Goal: Task Accomplishment & Management: Complete application form

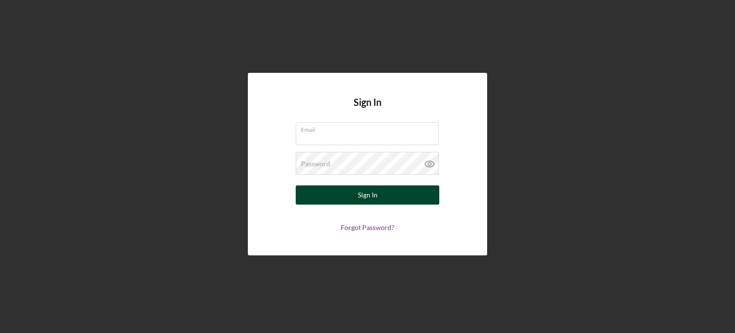
type input "[EMAIL_ADDRESS][DOMAIN_NAME]"
click at [350, 197] on button "Sign In" at bounding box center [368, 194] width 144 height 19
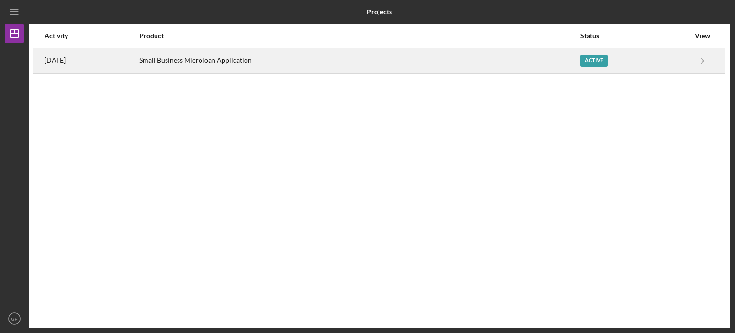
click at [684, 59] on div "Active" at bounding box center [634, 61] width 109 height 24
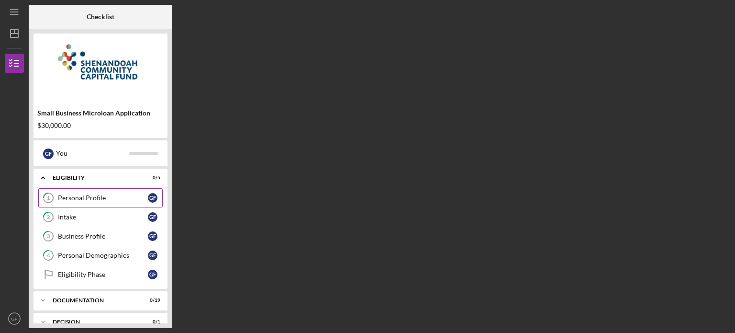
scroll to position [56, 0]
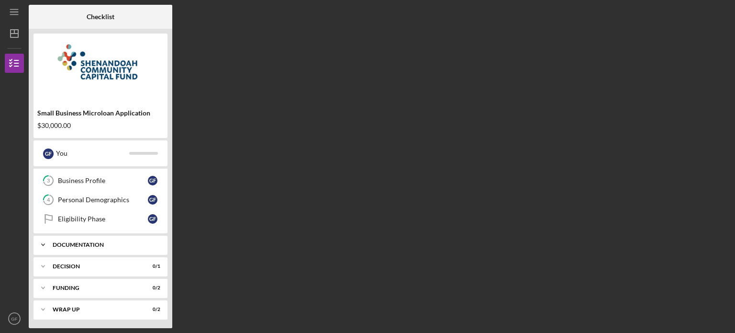
click at [56, 238] on div "Icon/Expander Documentation 0 / 19" at bounding box center [100, 244] width 134 height 19
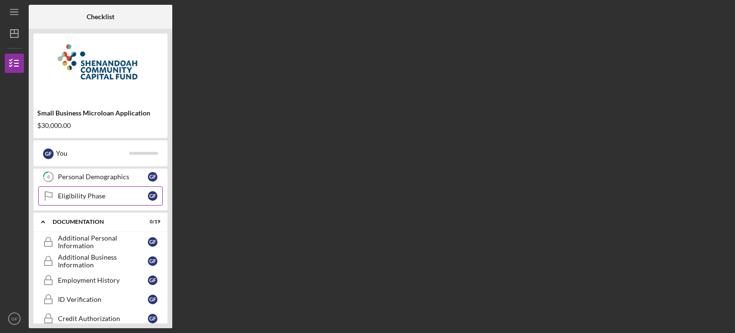
scroll to position [0, 0]
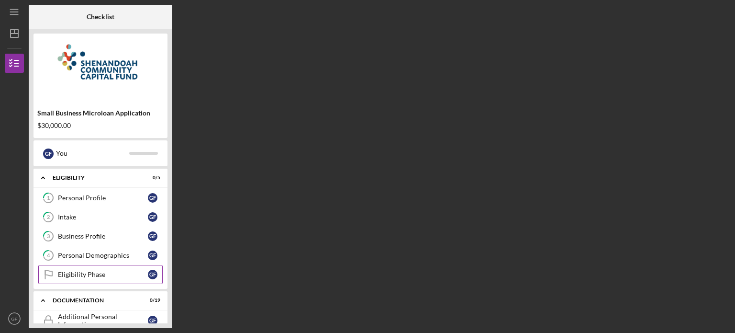
click at [58, 267] on icon "Eligibility Phase" at bounding box center [48, 274] width 24 height 24
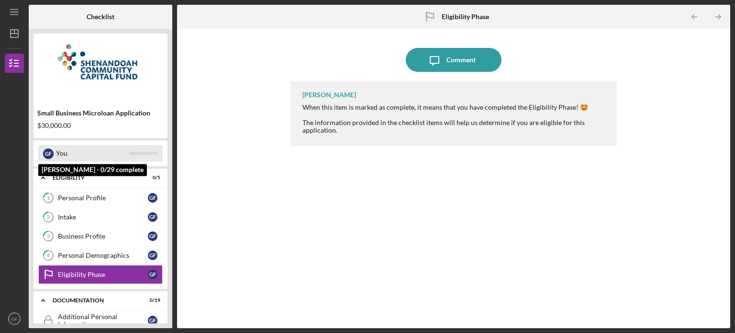
click at [73, 146] on div "You" at bounding box center [92, 153] width 73 height 16
click at [121, 151] on div "You" at bounding box center [92, 153] width 73 height 16
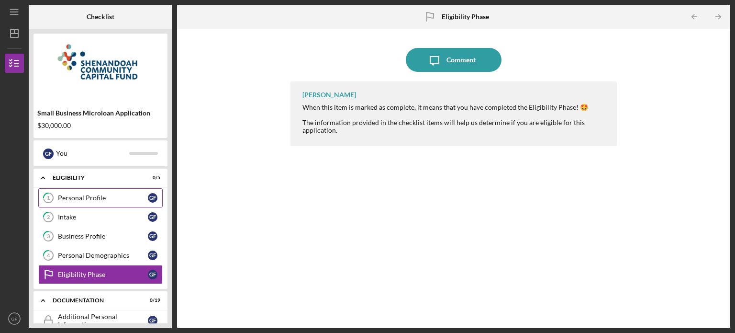
click at [75, 192] on link "1 Personal Profile G F" at bounding box center [100, 197] width 124 height 19
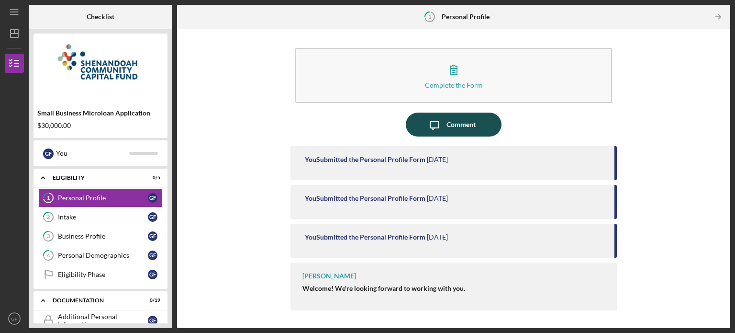
click at [461, 129] on div "Comment" at bounding box center [460, 124] width 29 height 24
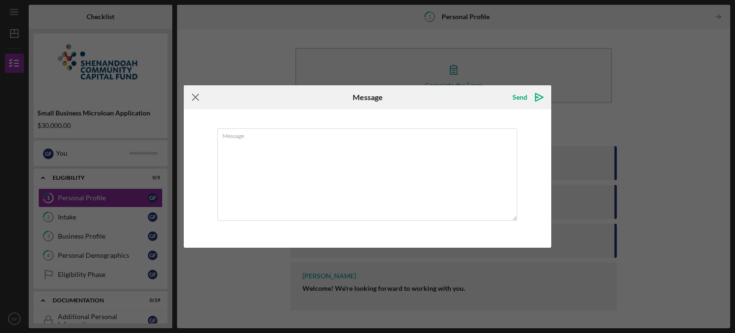
click at [199, 93] on icon "Icon/Menu Close" at bounding box center [196, 97] width 24 height 24
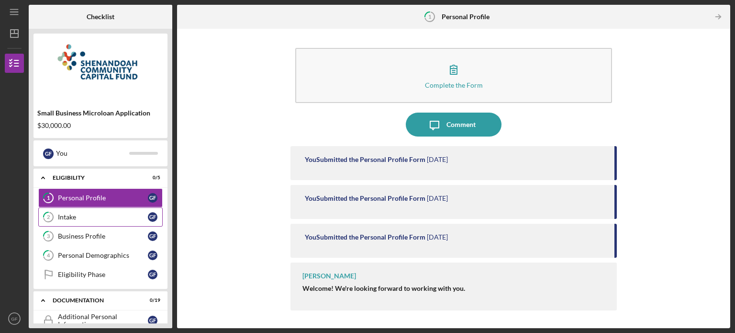
click at [104, 221] on link "2 Intake G F" at bounding box center [100, 216] width 124 height 19
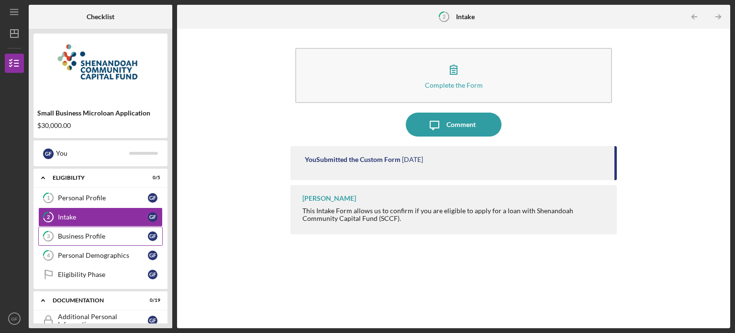
click at [74, 233] on div "Business Profile" at bounding box center [103, 236] width 90 height 8
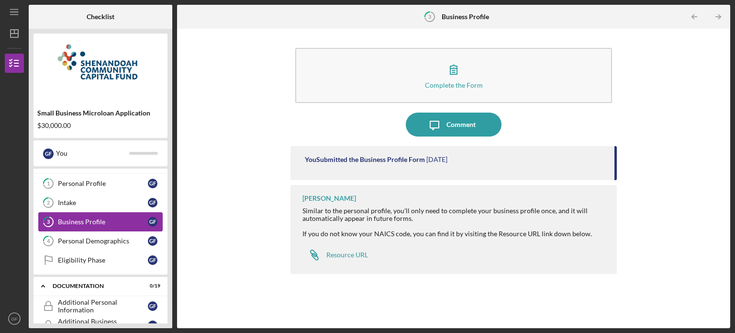
scroll to position [15, 0]
click at [72, 250] on link "Eligibility Phase Eligibility Phase G F" at bounding box center [100, 259] width 124 height 19
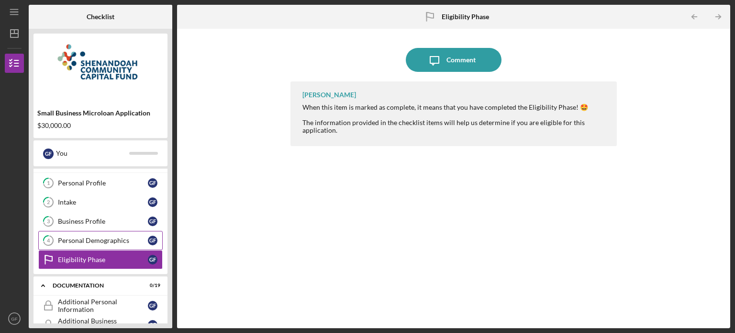
click at [80, 236] on div "Personal Demographics" at bounding box center [103, 240] width 90 height 8
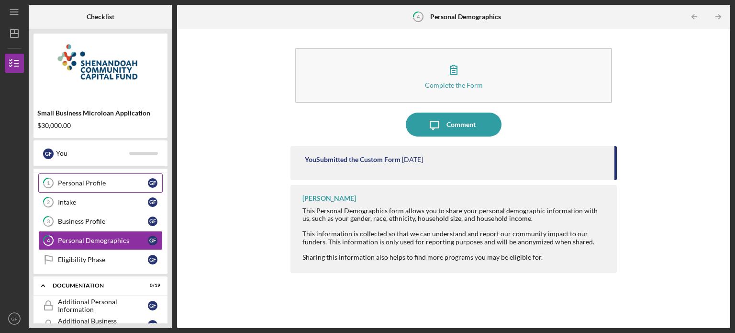
click at [96, 184] on div "Personal Profile" at bounding box center [103, 183] width 90 height 8
